Goal: Task Accomplishment & Management: Manage account settings

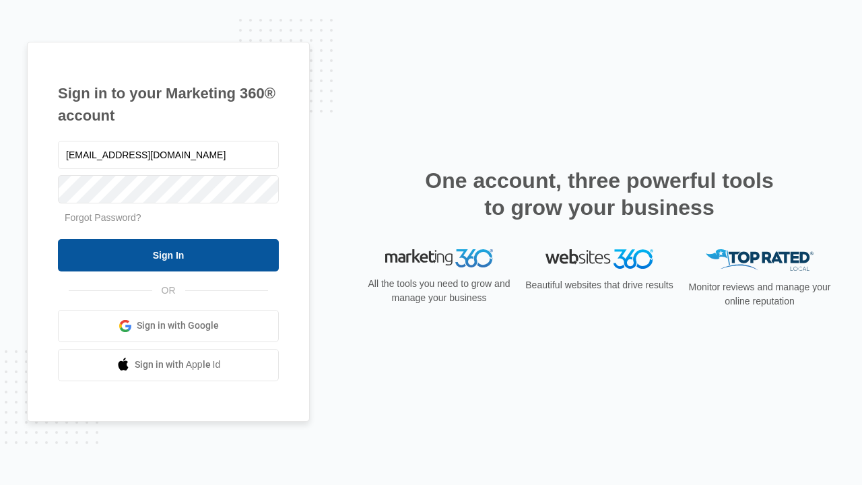
click at [168, 254] on input "Sign In" at bounding box center [168, 255] width 221 height 32
